Goal: Information Seeking & Learning: Learn about a topic

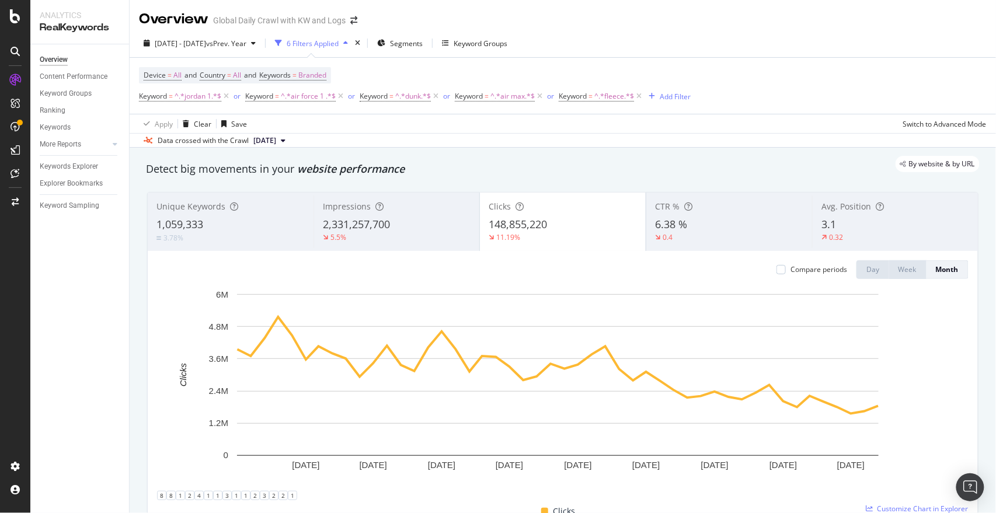
click at [626, 99] on div "Add Filter" at bounding box center [675, 97] width 31 height 10
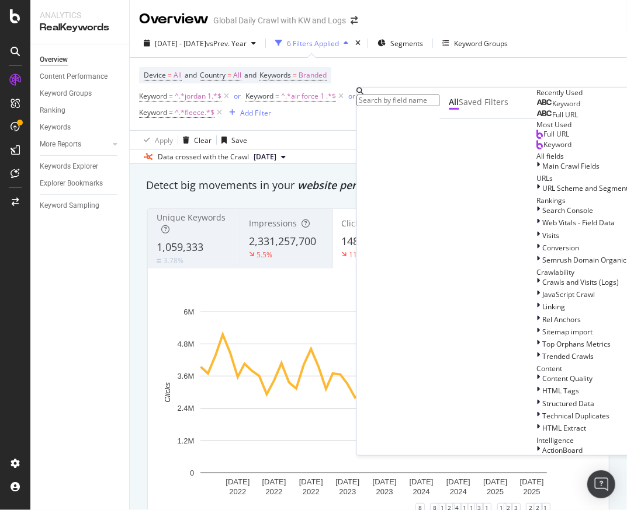
click at [336, 124] on div "Device = All and Country = All and Keywords = Branded Keyword = ^.*jordan 1.*$ …" at bounding box center [378, 94] width 478 height 72
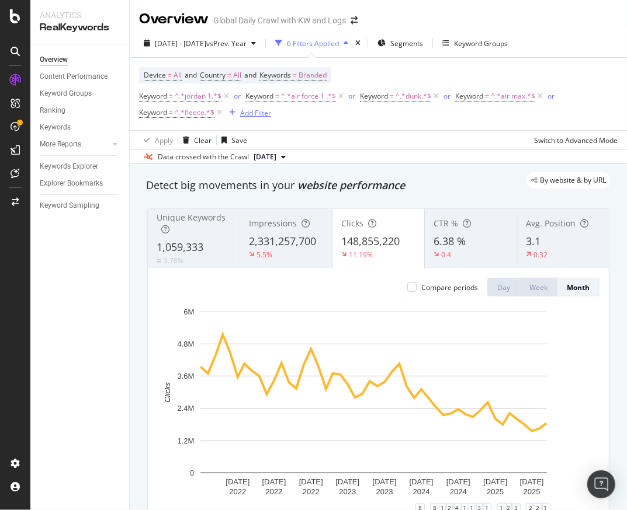
click at [260, 117] on div "Add Filter" at bounding box center [255, 113] width 31 height 10
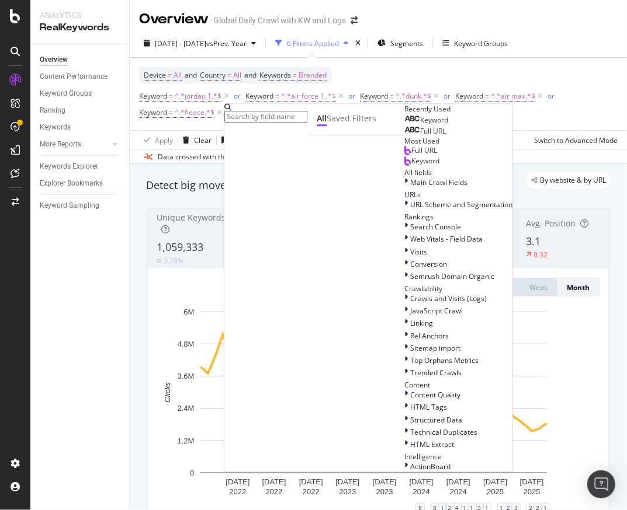
click at [404, 125] on div "Keyword" at bounding box center [426, 120] width 44 height 9
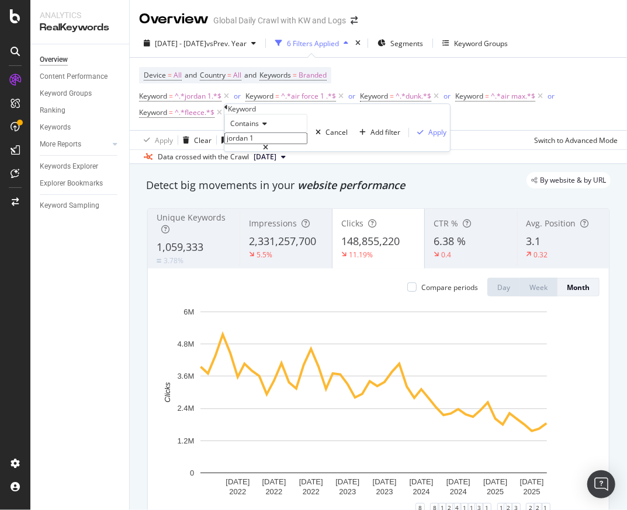
click at [291, 144] on input "jordan 1" at bounding box center [265, 139] width 83 height 12
type input "field general"
click at [428, 138] on div "Apply" at bounding box center [437, 133] width 18 height 10
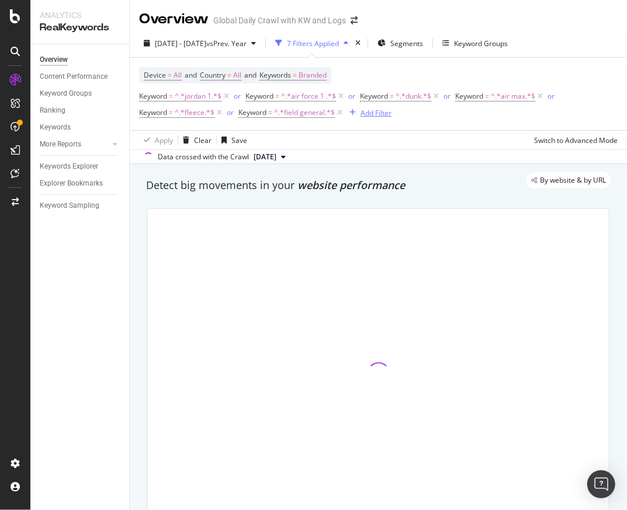
click at [369, 109] on div "Add Filter" at bounding box center [375, 113] width 31 height 10
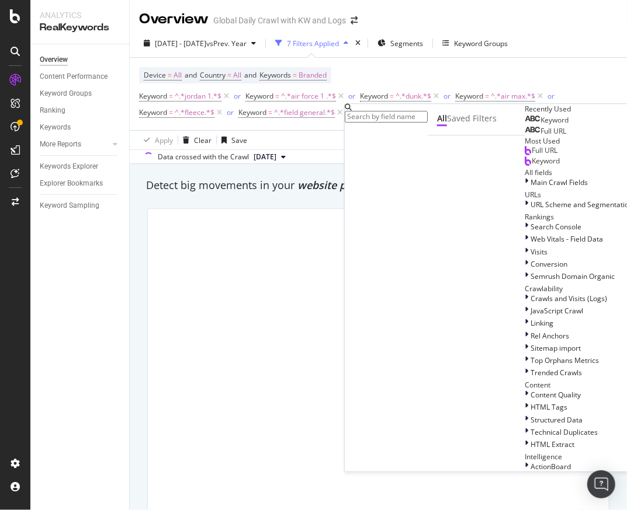
type input "a"
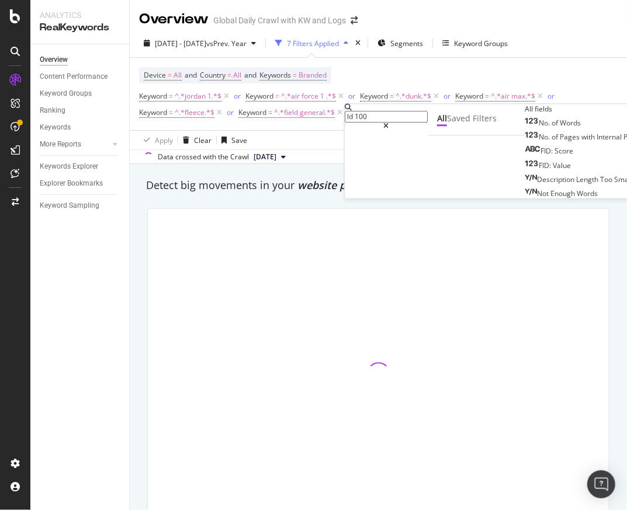
type input "ld 100"
click at [427, 123] on div at bounding box center [386, 126] width 83 height 7
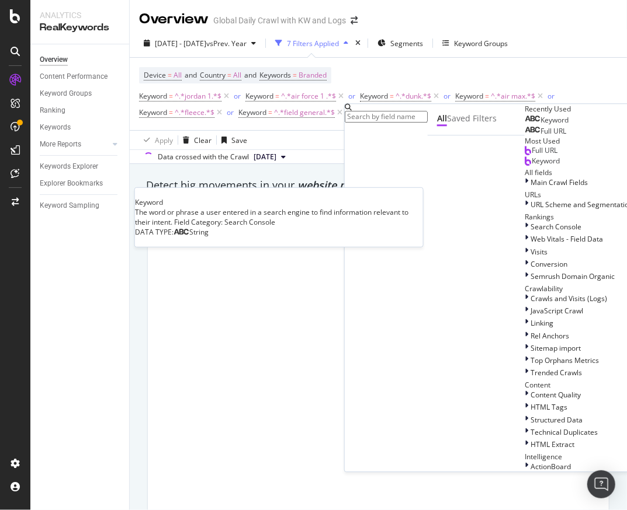
click at [540, 125] on span "Keyword" at bounding box center [554, 120] width 28 height 10
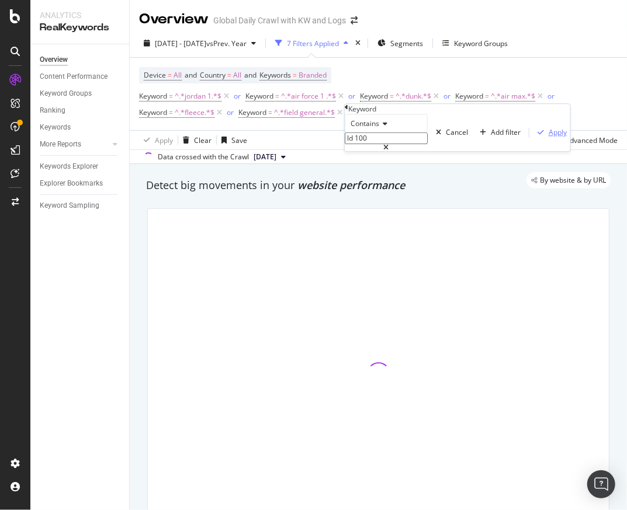
type input "ld 100"
click at [548, 138] on div "Apply" at bounding box center [557, 133] width 18 height 10
click at [461, 113] on div "Add Filter" at bounding box center [475, 113] width 31 height 10
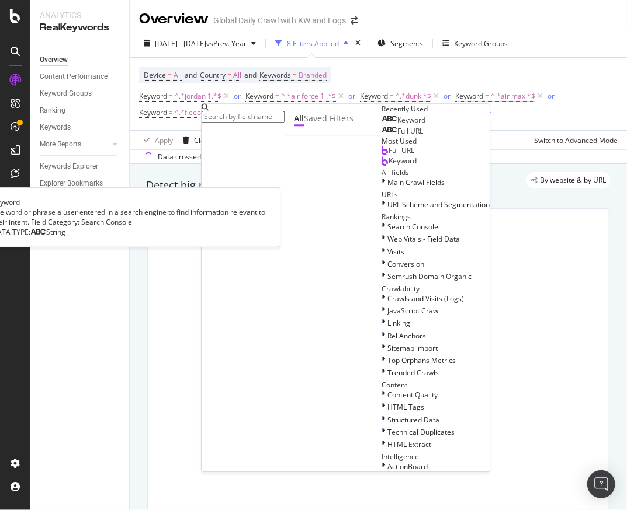
click at [397, 125] on span "Keyword" at bounding box center [411, 120] width 28 height 10
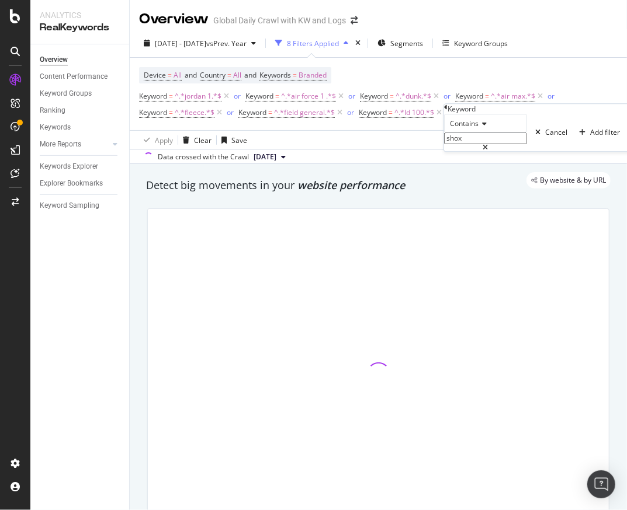
type input "shox"
click at [561, 112] on div "Add Filter" at bounding box center [569, 113] width 31 height 10
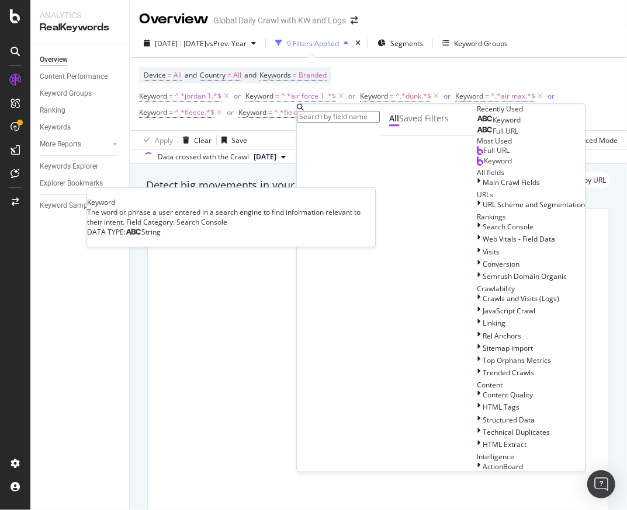
click at [476, 125] on div "Keyword" at bounding box center [498, 120] width 44 height 9
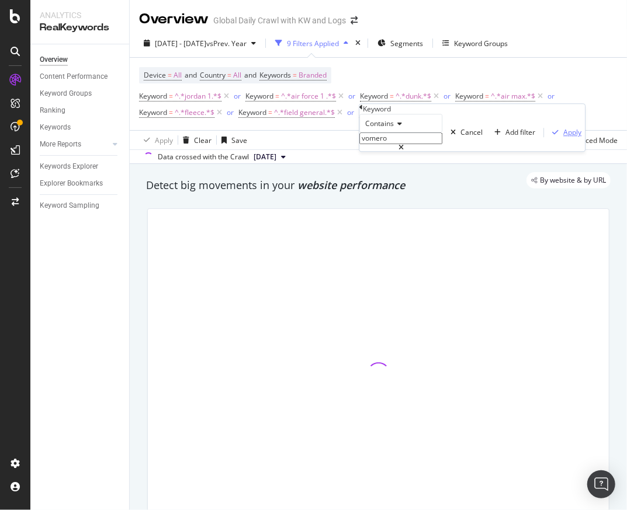
type input "vomero"
click at [563, 138] on div "Apply" at bounding box center [572, 133] width 18 height 10
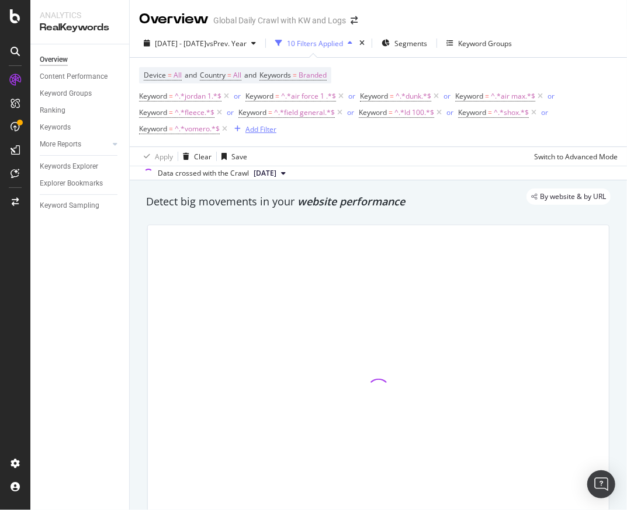
click at [264, 126] on div "Add Filter" at bounding box center [260, 129] width 31 height 10
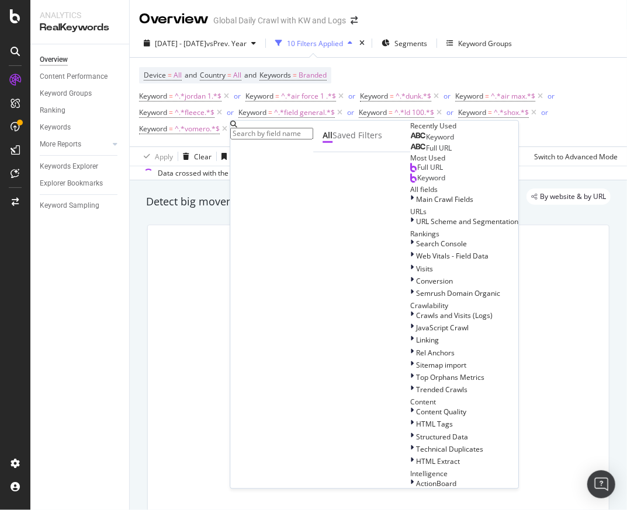
click at [426, 142] on span "Keyword" at bounding box center [440, 137] width 28 height 10
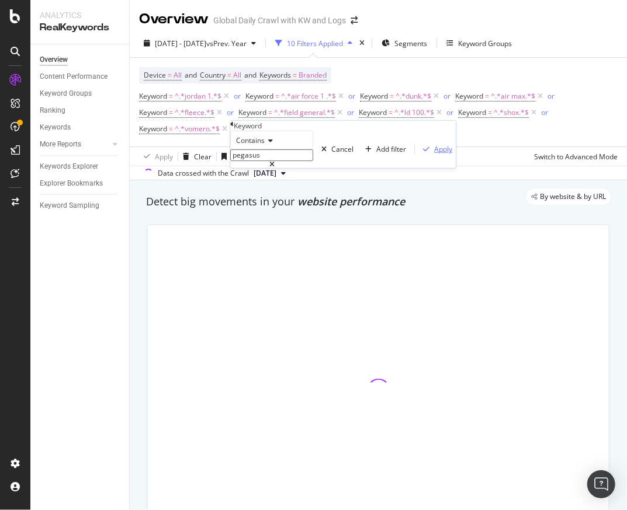
type input "pegasus"
click at [434, 154] on div "Apply" at bounding box center [443, 149] width 18 height 10
click at [371, 125] on div "Add Filter" at bounding box center [367, 129] width 31 height 10
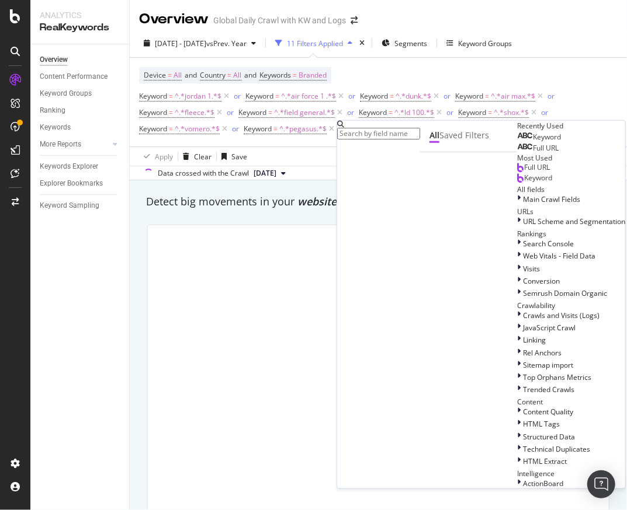
click at [517, 142] on div "Keyword" at bounding box center [539, 137] width 44 height 9
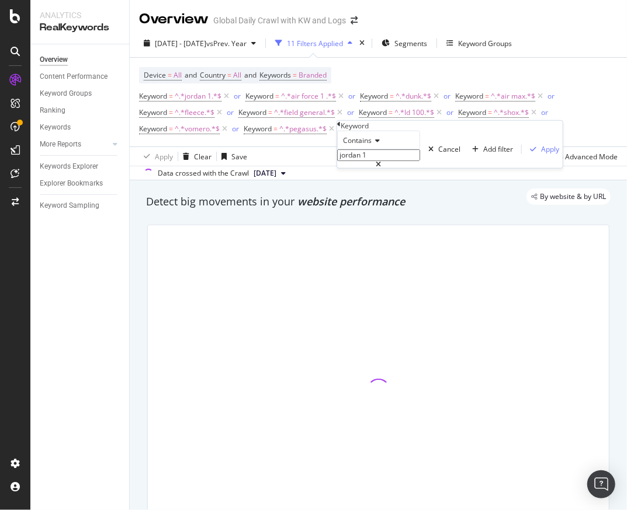
click at [392, 161] on input "jordan 1" at bounding box center [378, 155] width 83 height 12
type input "structure"
click at [541, 154] on div "Apply" at bounding box center [550, 149] width 18 height 10
click at [476, 128] on div "Add Filter" at bounding box center [476, 129] width 31 height 10
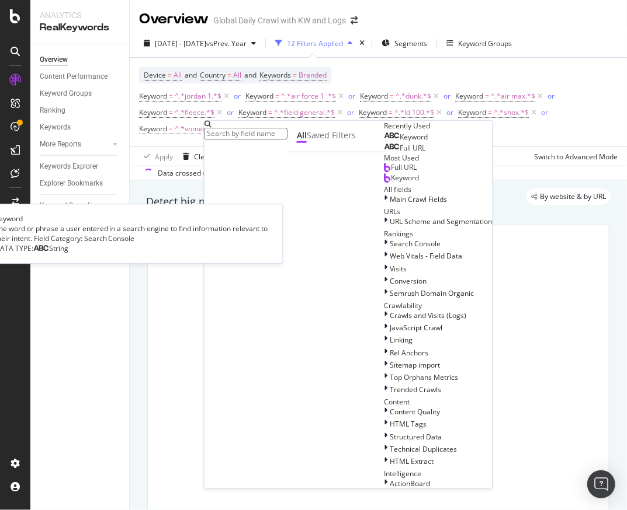
click at [400, 142] on span "Keyword" at bounding box center [414, 137] width 28 height 10
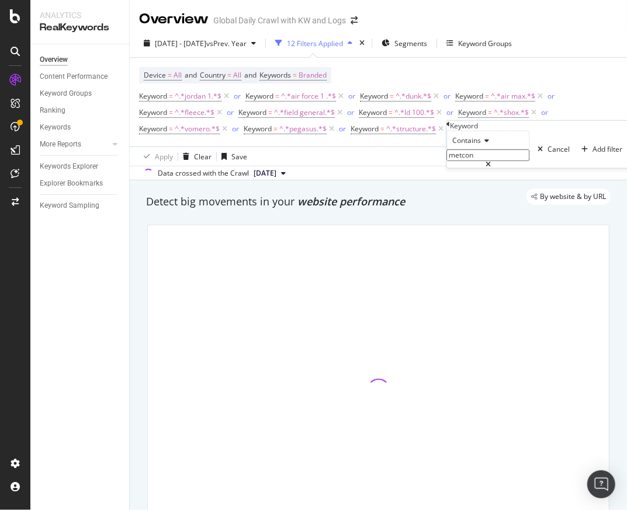
type input "metcon"
click at [579, 132] on div "Add Filter" at bounding box center [580, 129] width 31 height 10
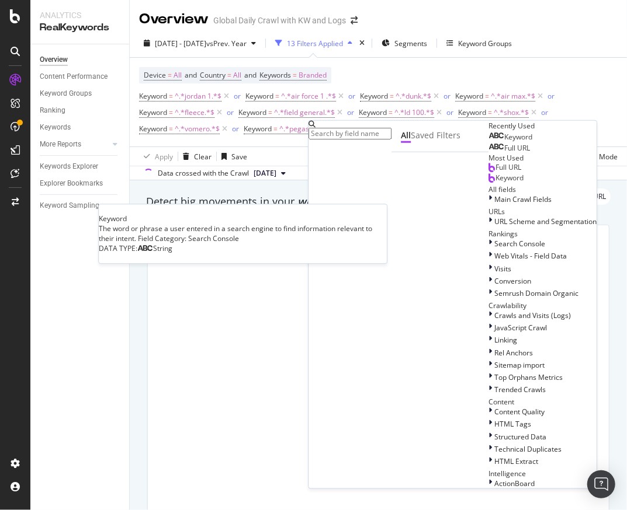
click at [493, 142] on div "Keyword" at bounding box center [510, 137] width 44 height 9
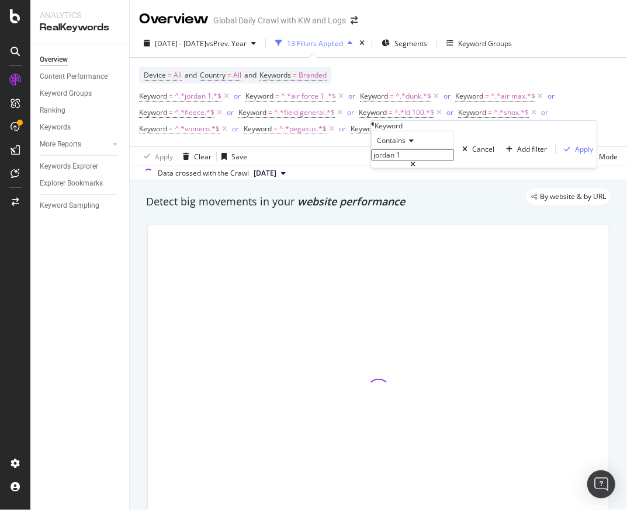
click at [454, 161] on input "jordan 1" at bounding box center [412, 155] width 83 height 12
type input "protro"
click at [580, 154] on div "Apply" at bounding box center [584, 149] width 18 height 10
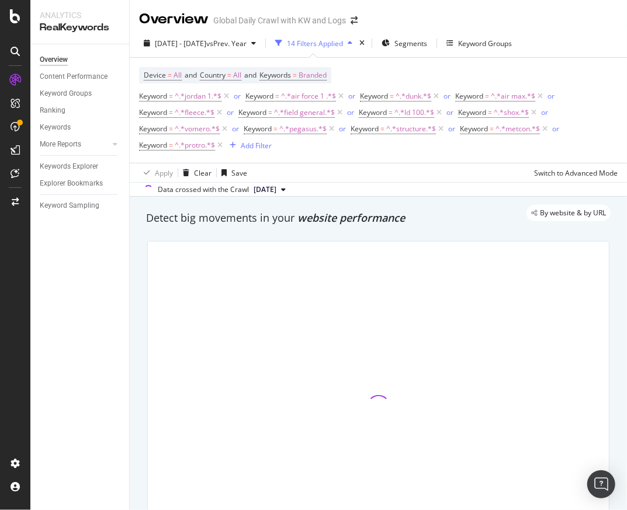
click at [467, 149] on div "Keyword = ^.*jordan 1.*$ or Keyword = ^.*air force 1 .*$ or Keyword = ^.*dunk.*…" at bounding box center [378, 120] width 478 height 65
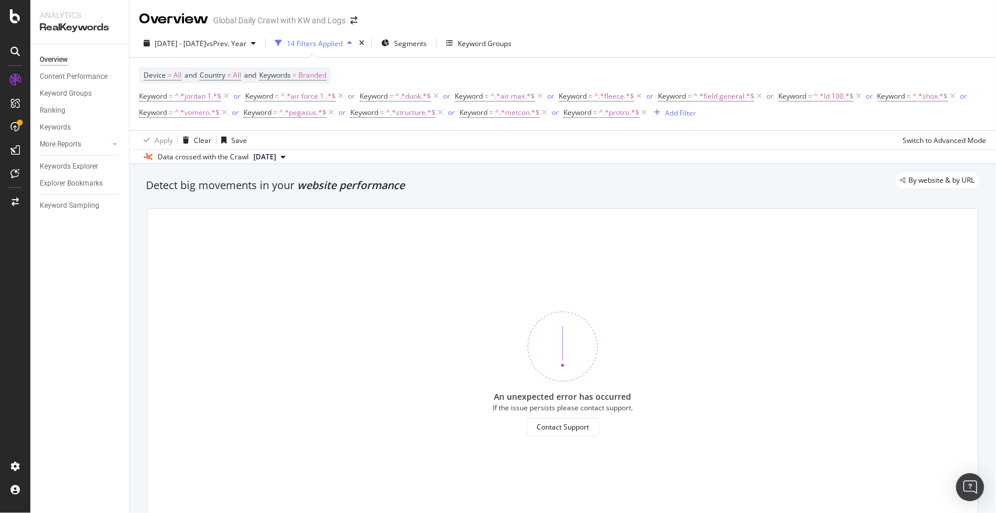
click at [246, 179] on div "By website & by URL" at bounding box center [557, 180] width 846 height 16
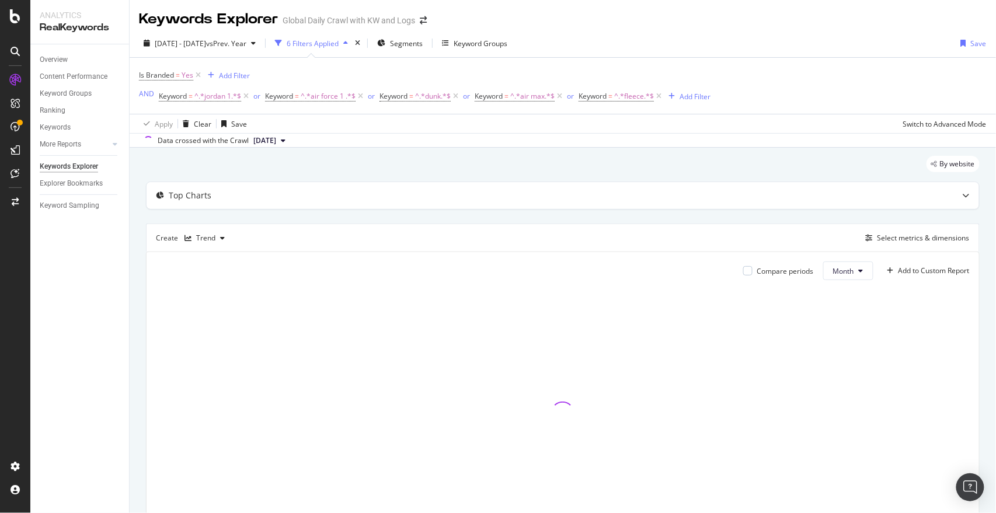
scroll to position [75, 0]
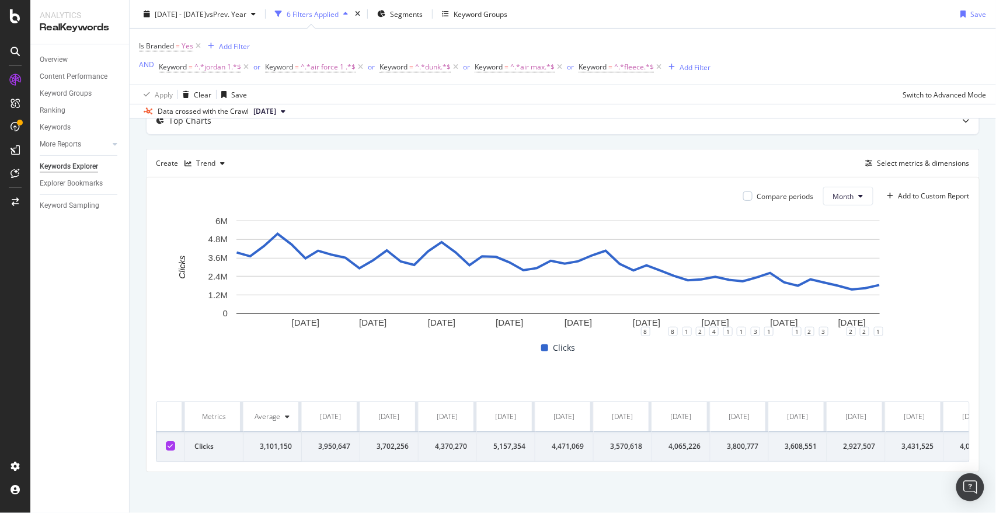
click at [59, 364] on div "Overview Content Performance Keyword Groups Ranking Keywords More Reports Count…" at bounding box center [79, 278] width 99 height 469
drag, startPoint x: 275, startPoint y: 433, endPoint x: 300, endPoint y: 436, distance: 24.6
click at [300, 436] on td "3,101,150" at bounding box center [272, 447] width 58 height 30
click at [327, 441] on div "3,950,647" at bounding box center [330, 446] width 39 height 11
click at [101, 255] on div "Overview Content Performance Keyword Groups Ranking Keywords More Reports Count…" at bounding box center [79, 278] width 99 height 469
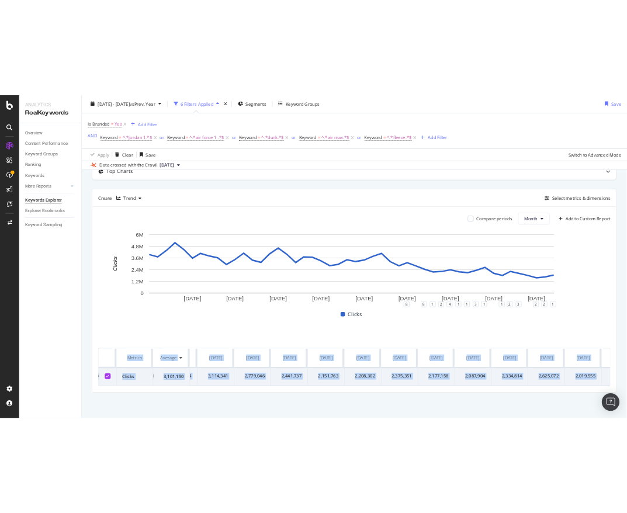
scroll to position [0, 2144]
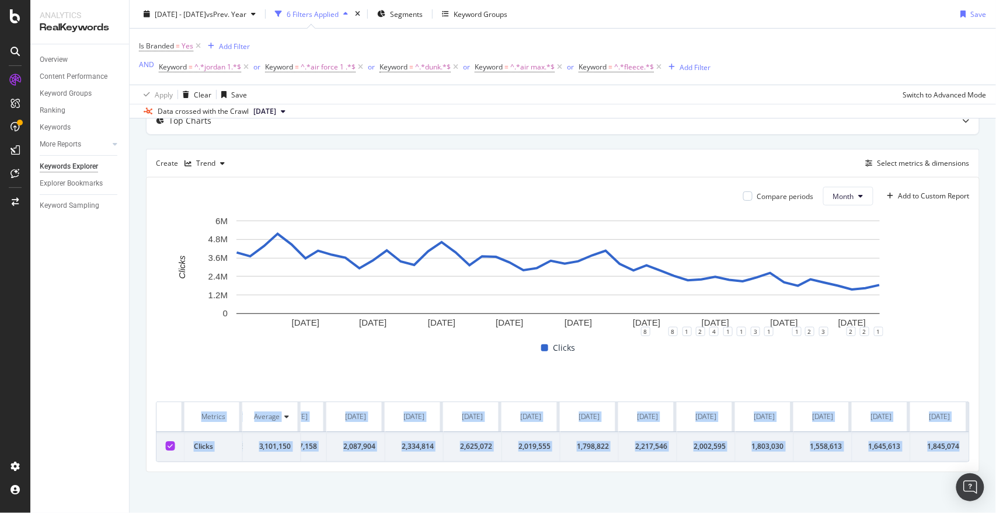
drag, startPoint x: 188, startPoint y: 404, endPoint x: 955, endPoint y: 441, distance: 768.2
copy table "Metrics Average Sep. 2021 Oct. 2021 Nov. 2021 Dec. 2021 Jan. 2022 Feb. 2022 Mar…"
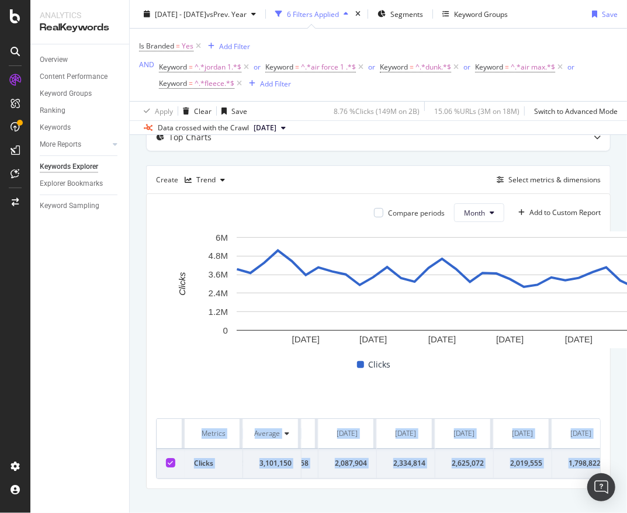
scroll to position [91, 0]
